Goal: Task Accomplishment & Management: Manage account settings

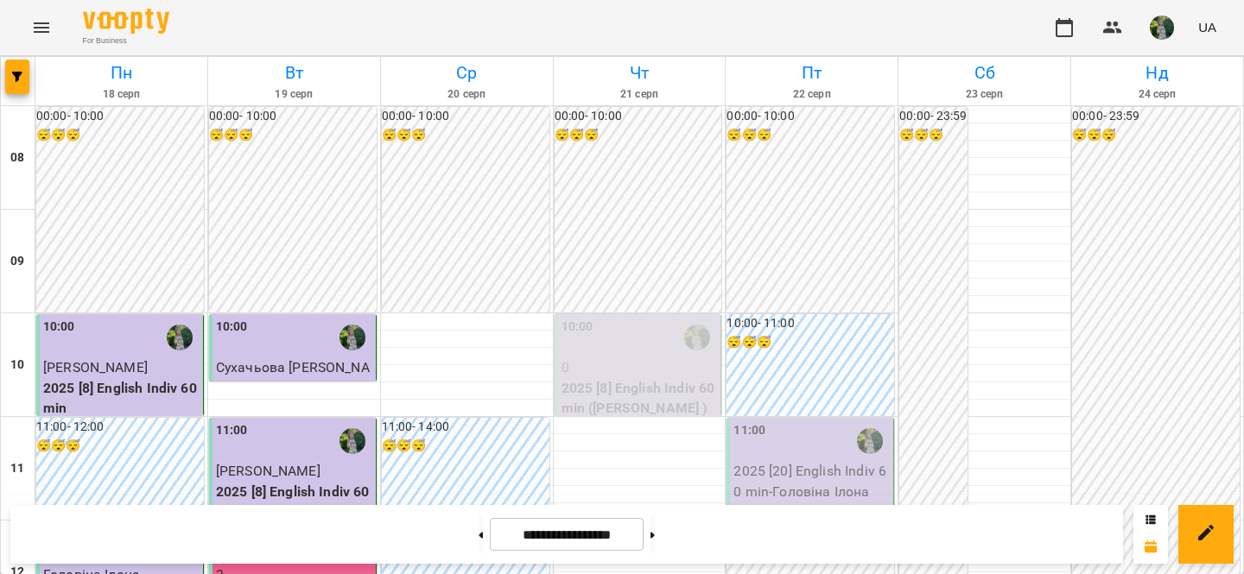
scroll to position [349, 0]
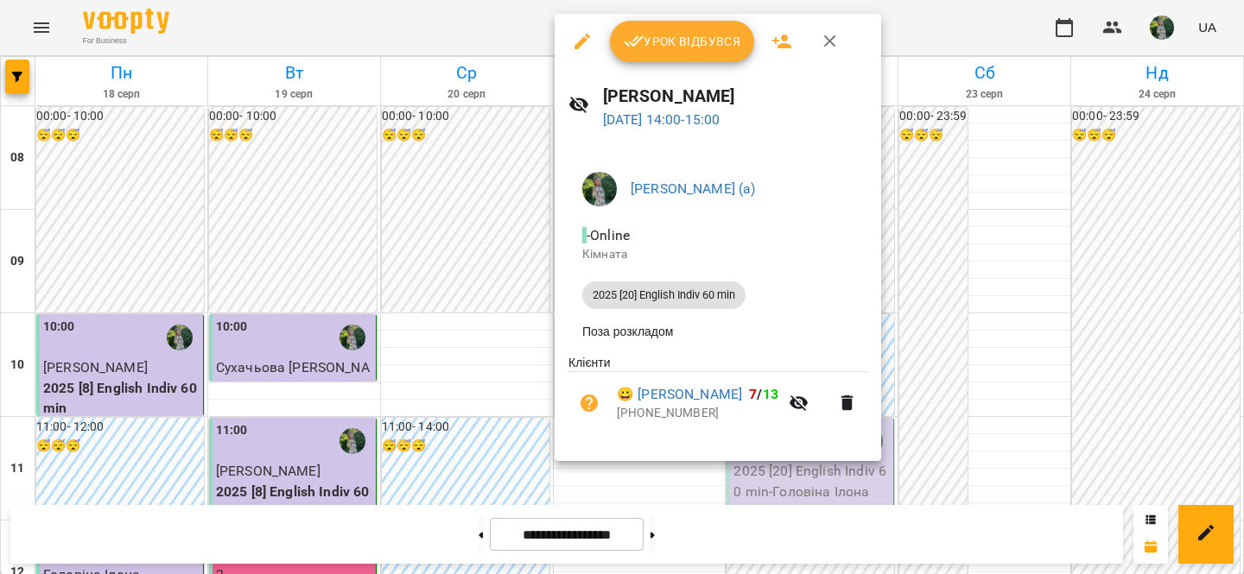
click at [689, 59] on button "Урок відбувся" at bounding box center [682, 41] width 145 height 41
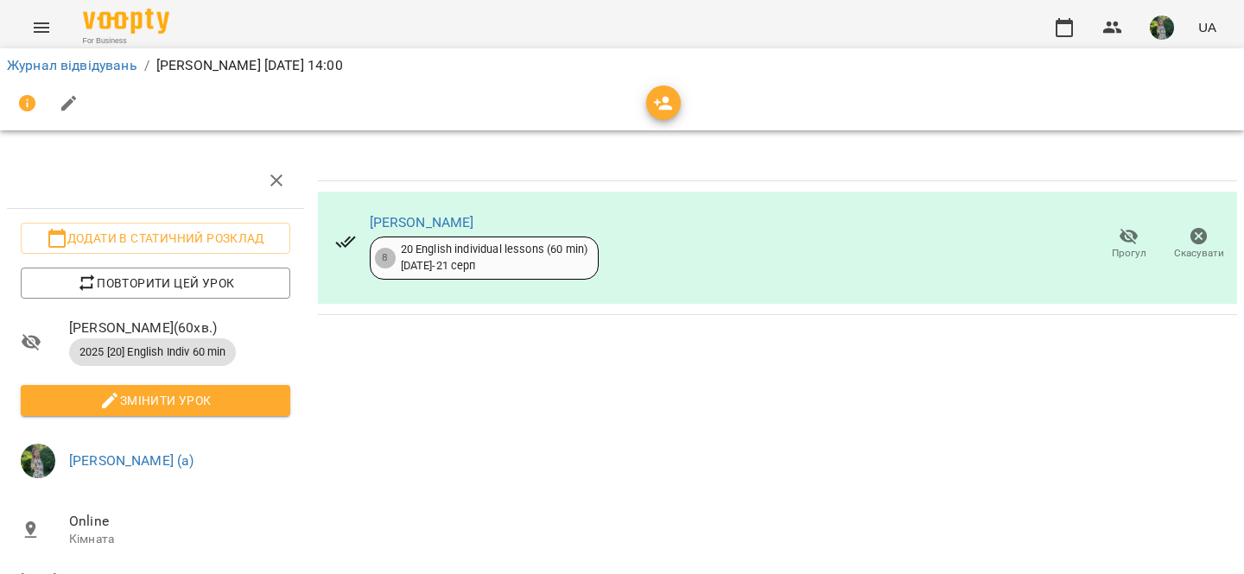
click at [42, 22] on icon "Menu" at bounding box center [41, 27] width 21 height 21
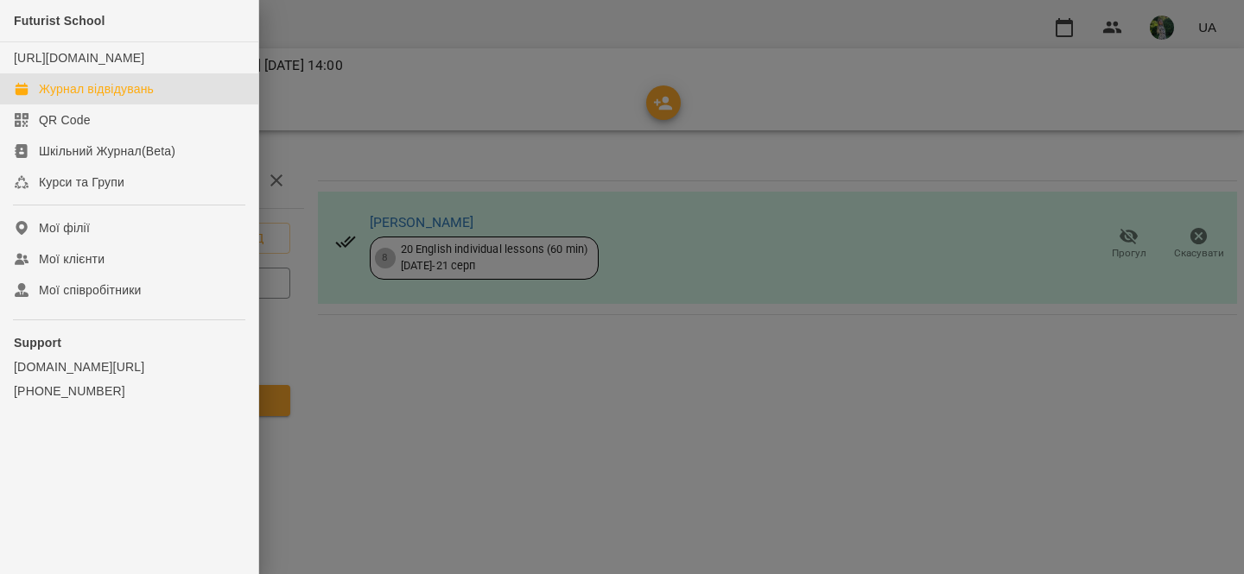
click at [72, 98] on div "Журнал відвідувань" at bounding box center [96, 88] width 115 height 17
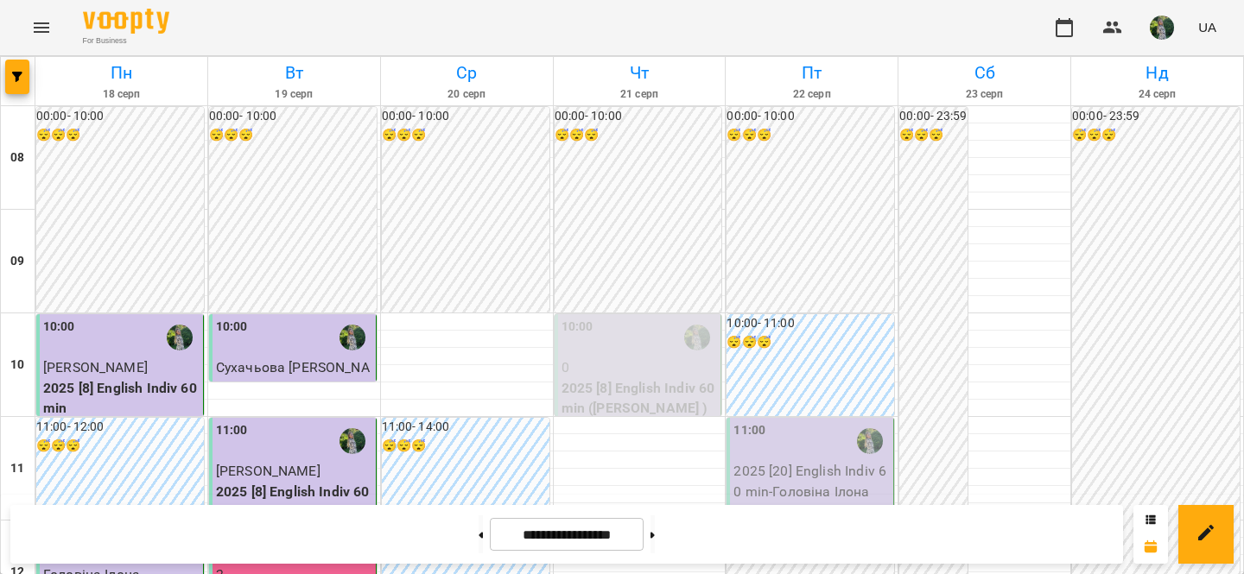
scroll to position [739, 0]
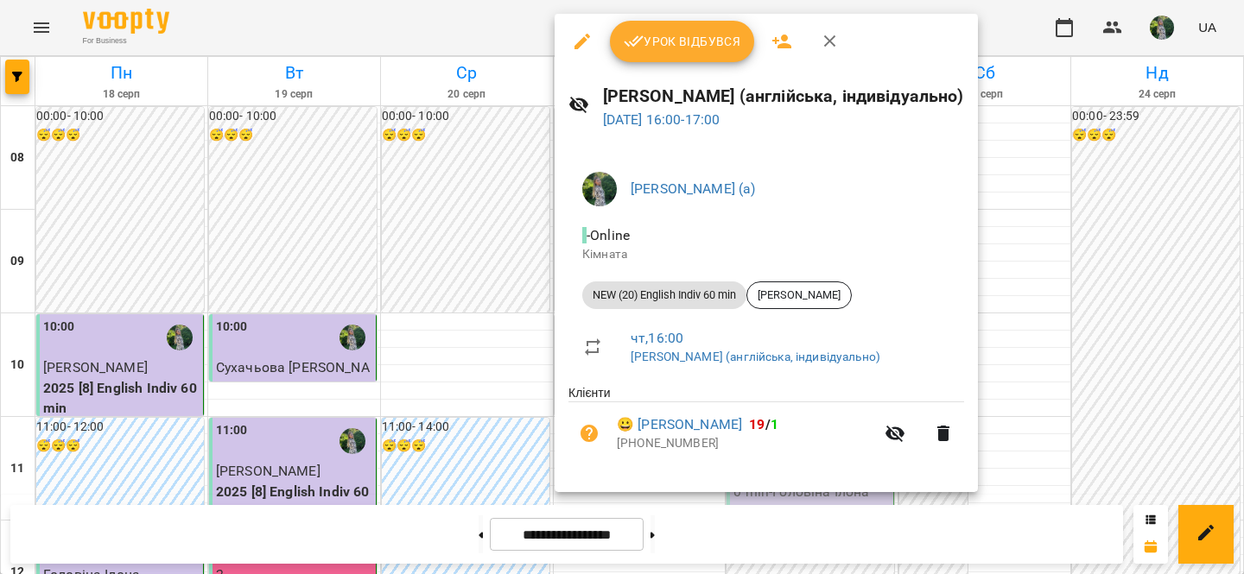
click at [492, 28] on div at bounding box center [622, 287] width 1244 height 574
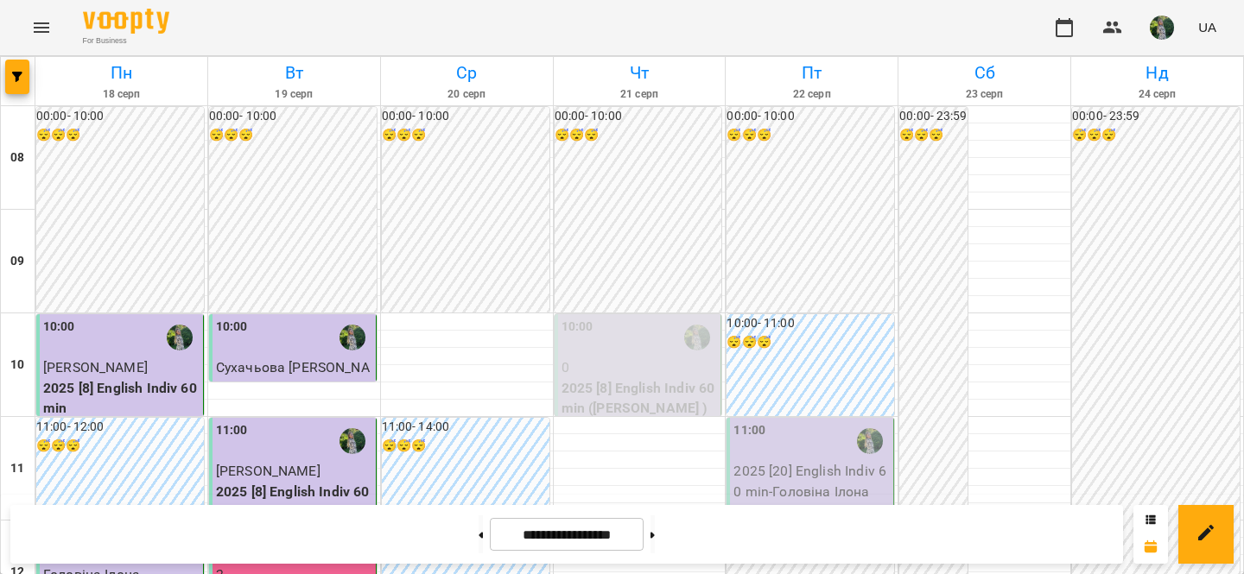
scroll to position [206, 0]
